Goal: Transaction & Acquisition: Purchase product/service

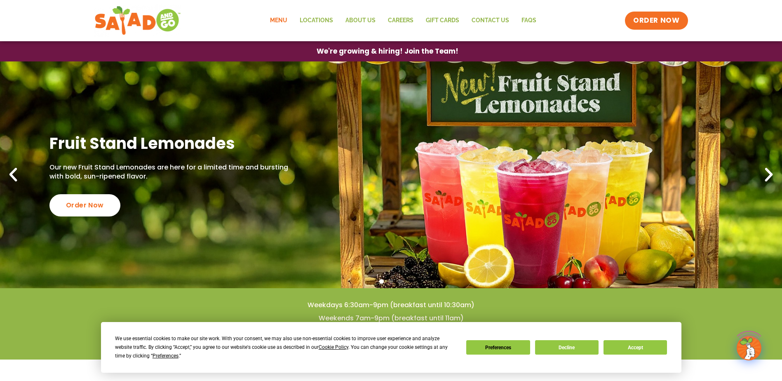
click at [280, 18] on link "Menu" at bounding box center [279, 20] width 30 height 19
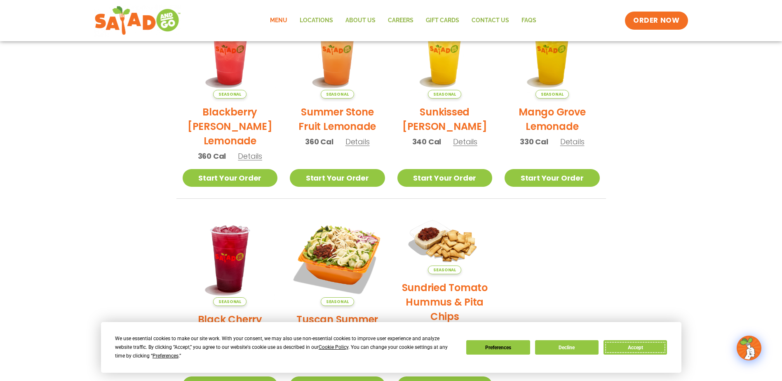
click at [633, 353] on button "Accept" at bounding box center [634, 347] width 63 height 14
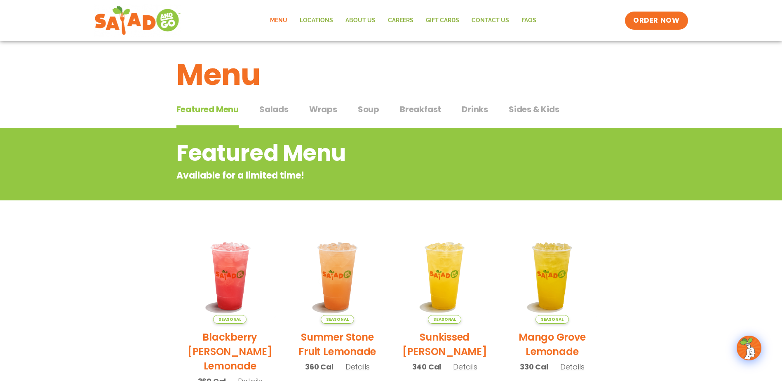
scroll to position [4, 0]
click at [274, 115] on button "Salads Salads" at bounding box center [273, 115] width 29 height 25
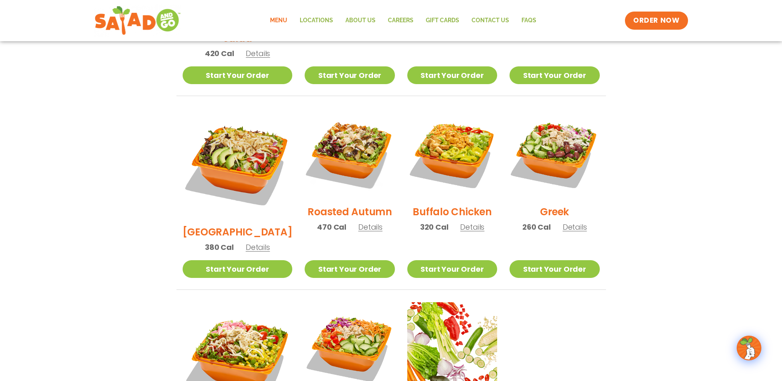
scroll to position [374, 0]
